Goal: Book appointment/travel/reservation

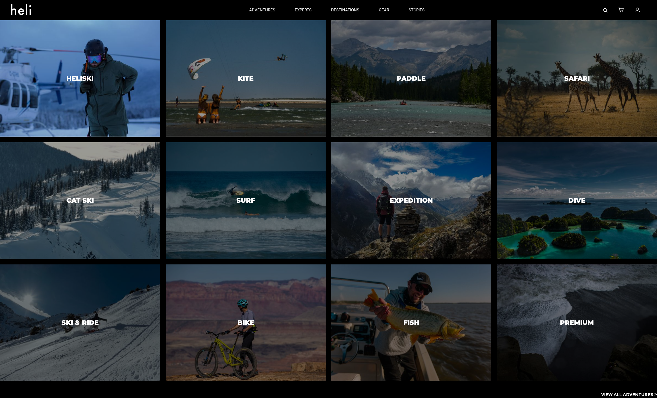
click at [96, 80] on div at bounding box center [79, 78] width 163 height 119
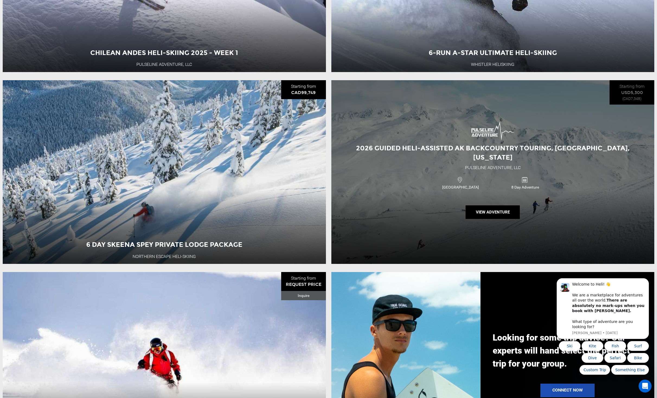
scroll to position [685, 0]
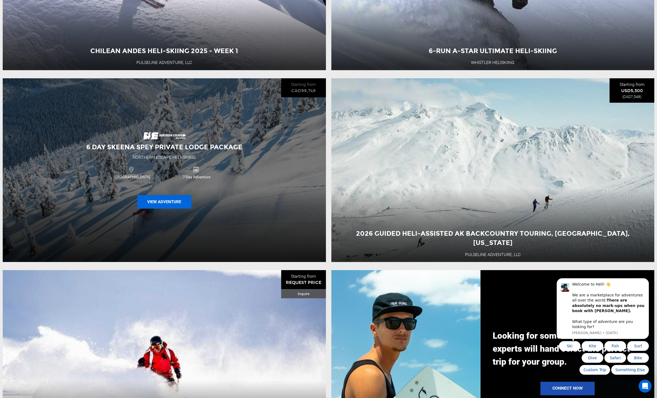
click at [156, 201] on button "View Adventure" at bounding box center [164, 202] width 54 height 14
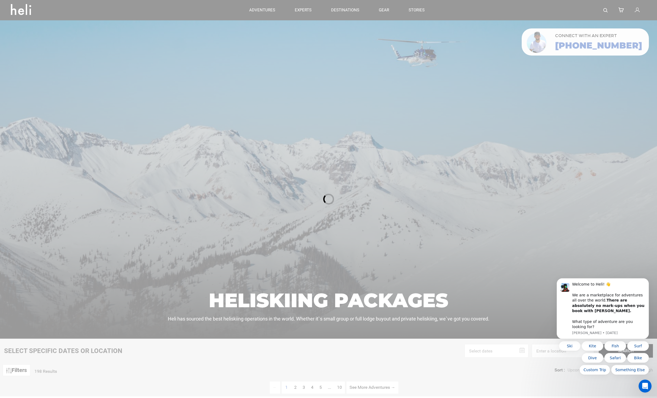
drag, startPoint x: 419, startPoint y: 8, endPoint x: 420, endPoint y: 11, distance: 3.2
click at [418, 8] on div at bounding box center [328, 199] width 657 height 398
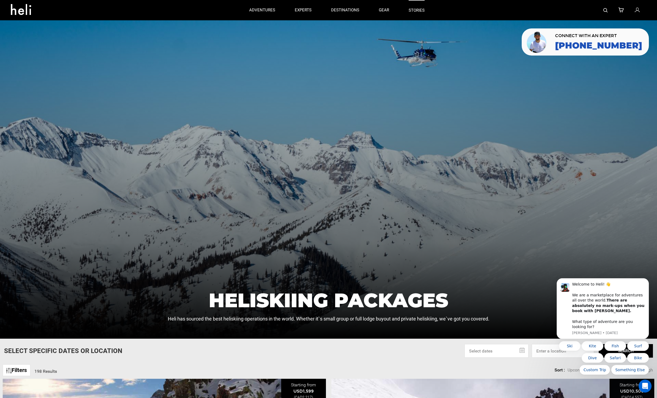
click at [417, 12] on link "stories" at bounding box center [417, 10] width 16 height 20
